Goal: Check status

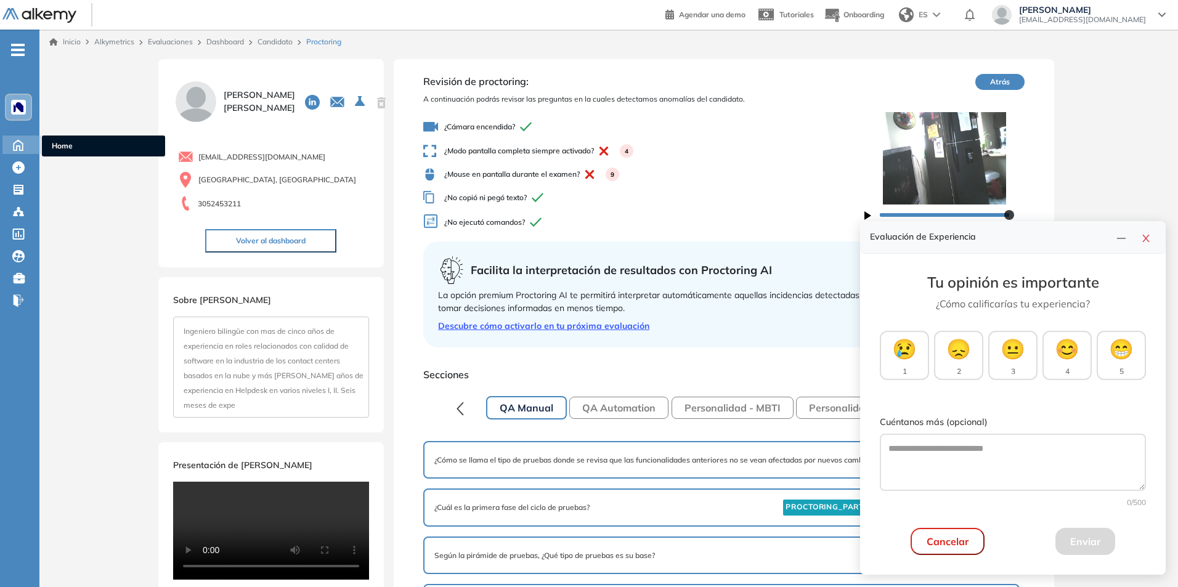
click at [19, 147] on icon at bounding box center [18, 144] width 22 height 15
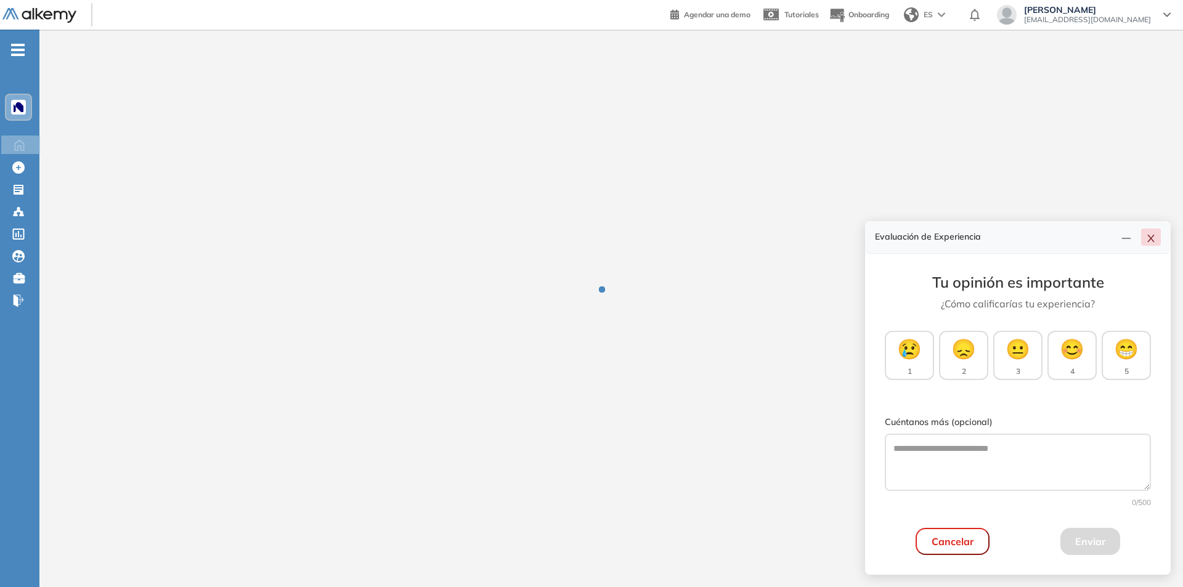
click at [1152, 241] on icon "close" at bounding box center [1151, 239] width 10 height 10
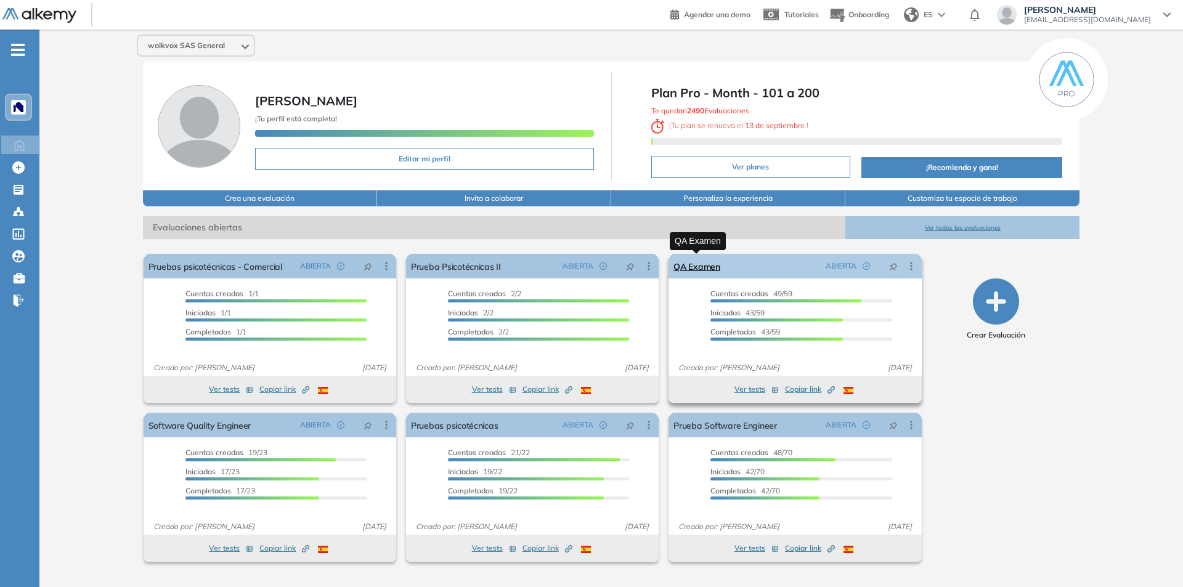
click at [714, 263] on link "QA Examen" at bounding box center [697, 266] width 47 height 25
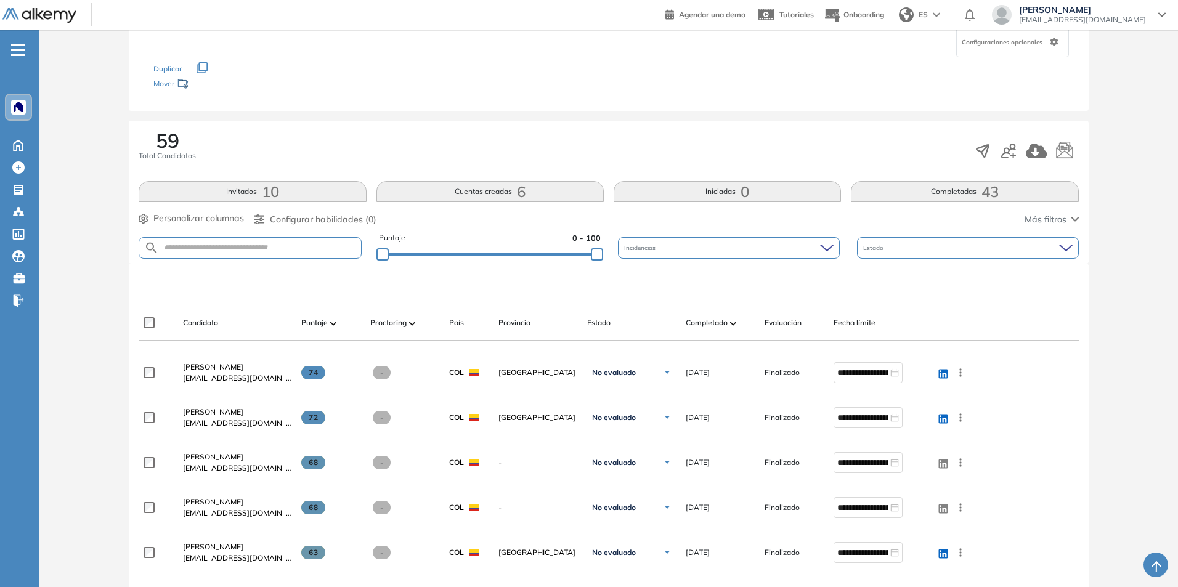
scroll to position [123, 0]
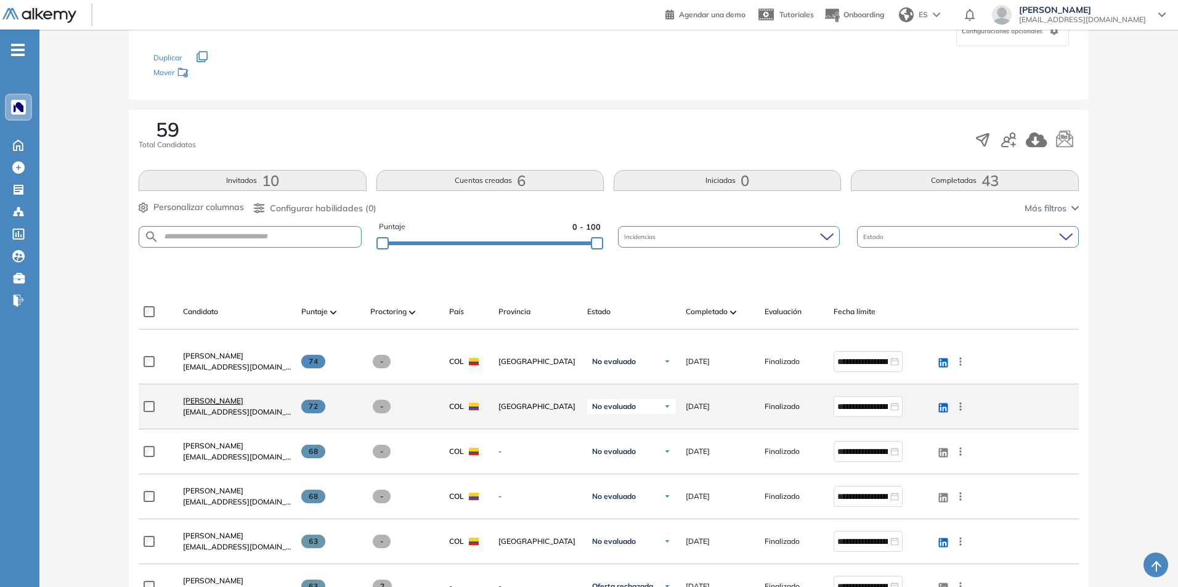
click at [225, 401] on span "[PERSON_NAME]" at bounding box center [213, 400] width 60 height 9
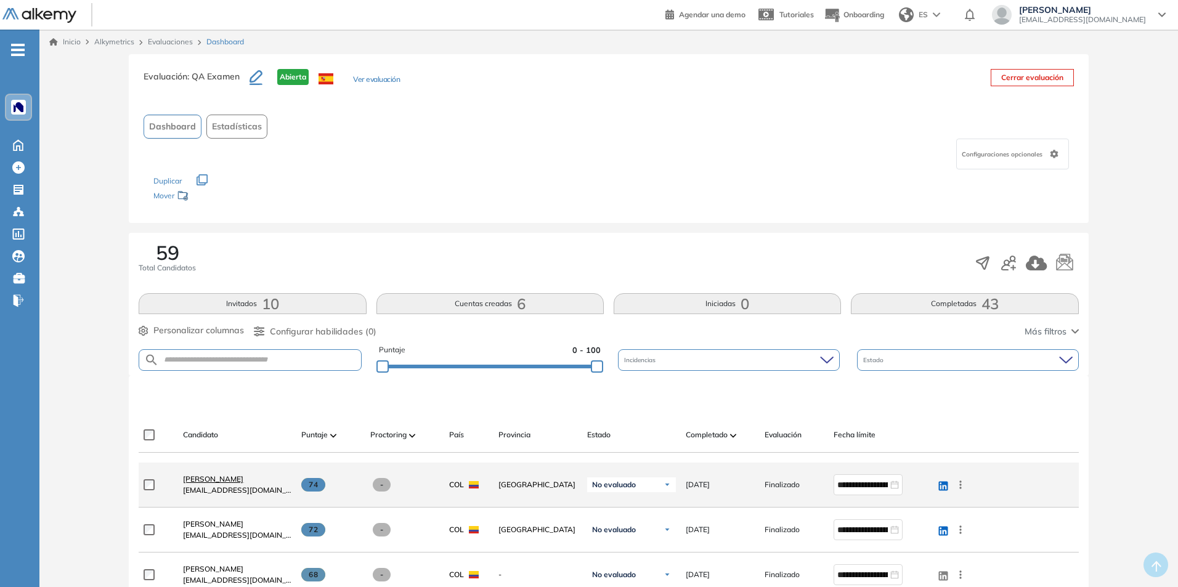
click at [229, 479] on span "[PERSON_NAME]" at bounding box center [213, 479] width 60 height 9
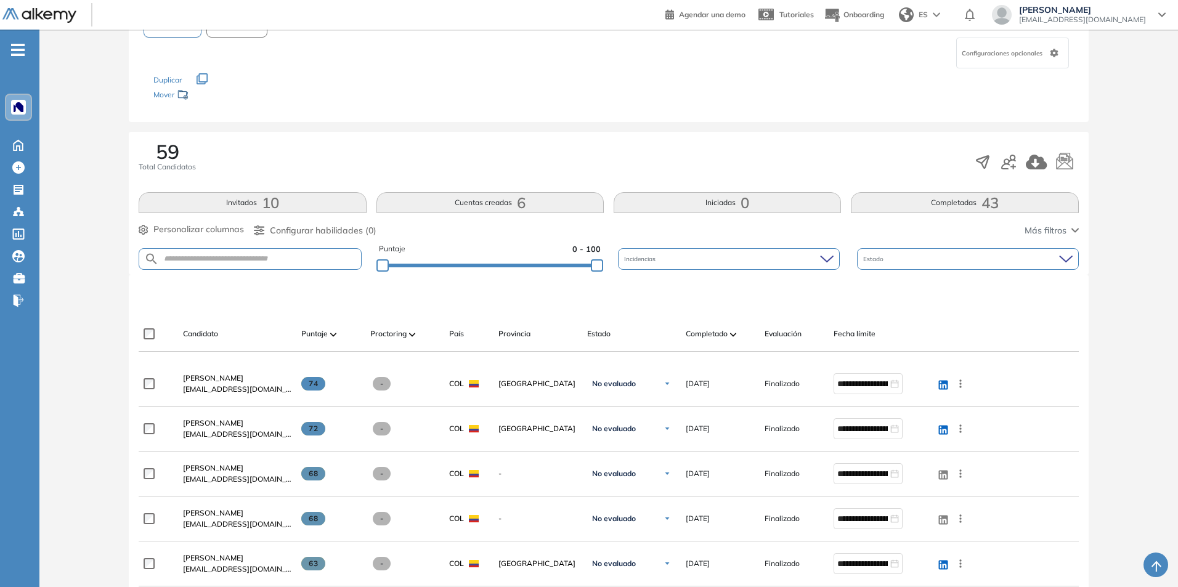
scroll to position [123, 0]
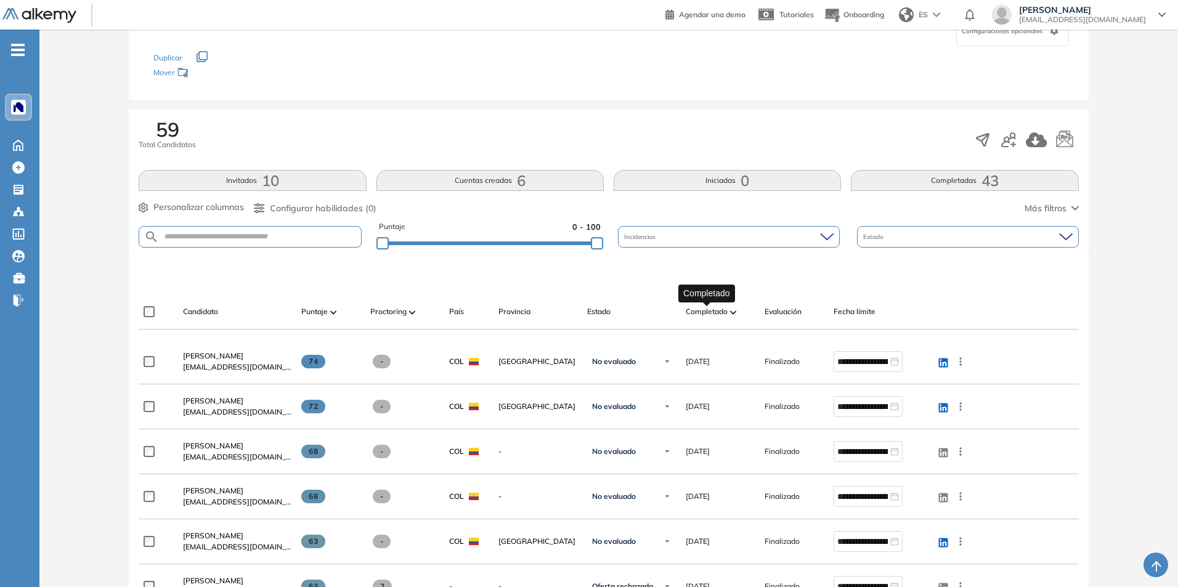
click at [713, 311] on span "Completado" at bounding box center [707, 311] width 42 height 11
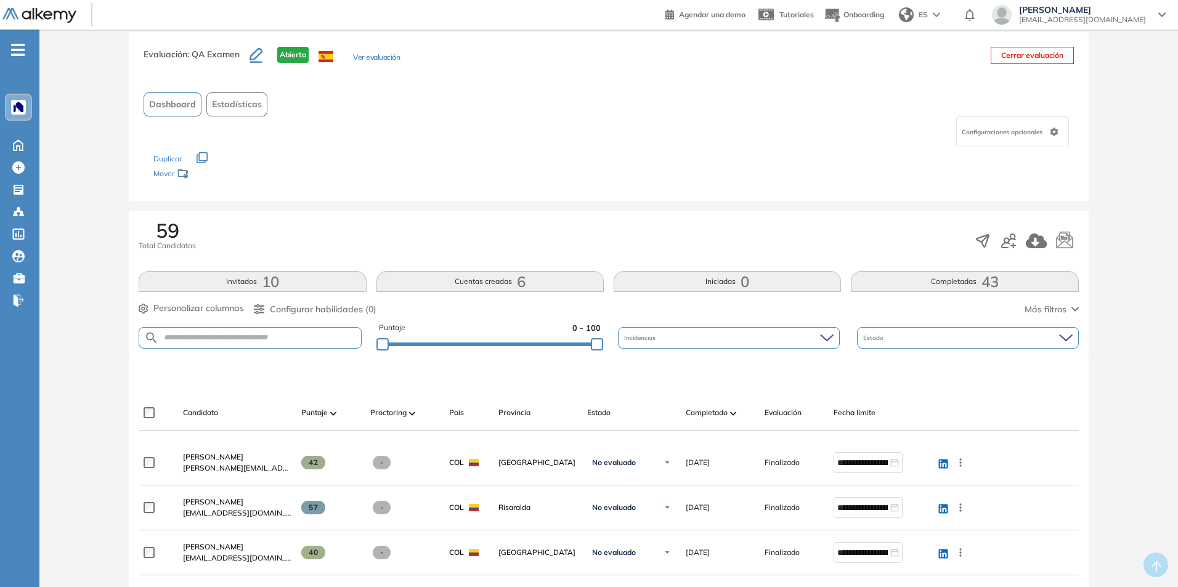
scroll to position [0, 0]
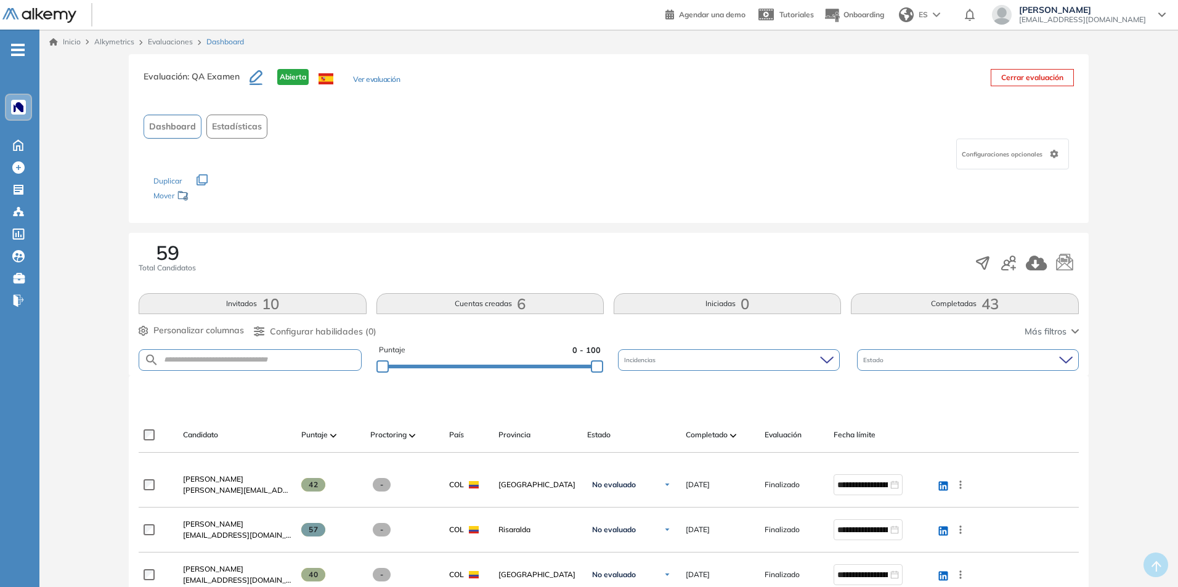
click at [330, 439] on div "Puntaje" at bounding box center [330, 435] width 59 height 15
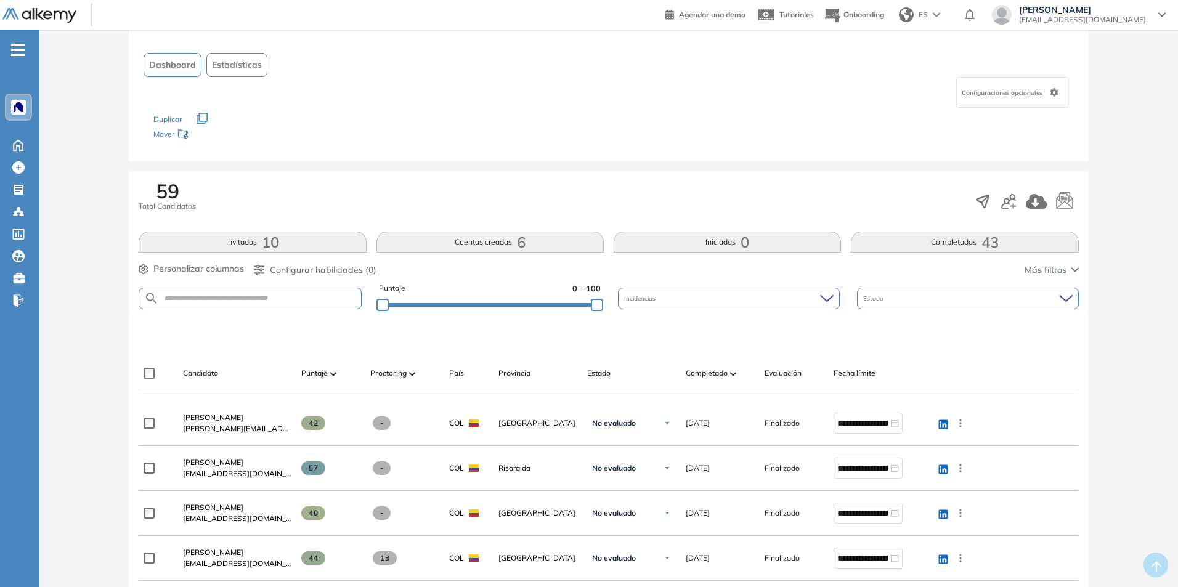
click at [330, 380] on div "Puntaje" at bounding box center [330, 373] width 59 height 15
